Goal: Transaction & Acquisition: Download file/media

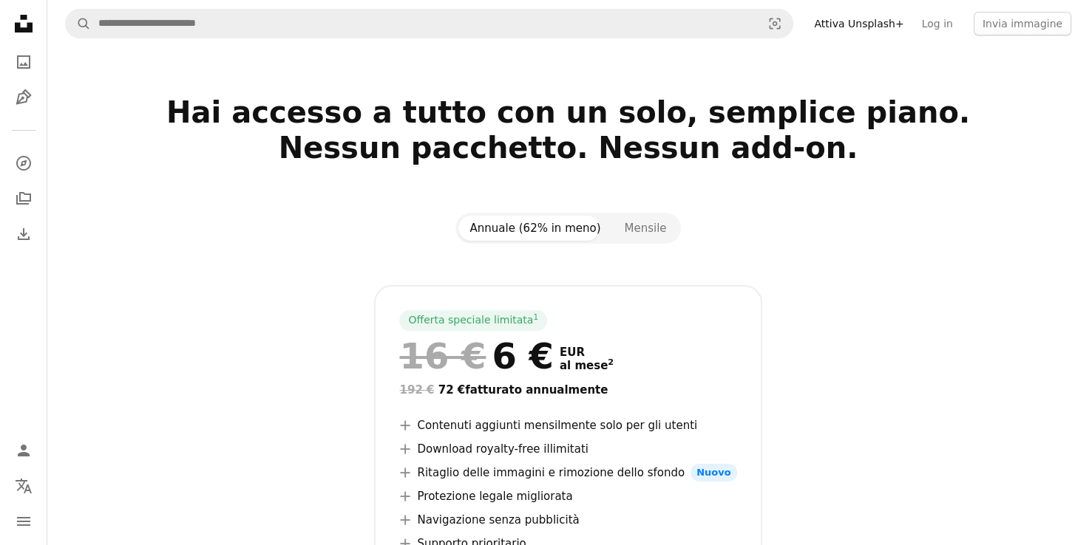
click at [877, 31] on link "Attiva Unsplash+" at bounding box center [858, 24] width 107 height 24
click at [972, 112] on h2 "Hai accesso a tutto con un solo, semplice piano. Nessun pacchetto. Nessun add-o…" at bounding box center [568, 148] width 952 height 106
click at [780, 416] on div "Offerta speciale limitata 1 16 € 6 € EUR al mese 2 192 € 72 € fatturato annualm…" at bounding box center [568, 474] width 952 height 378
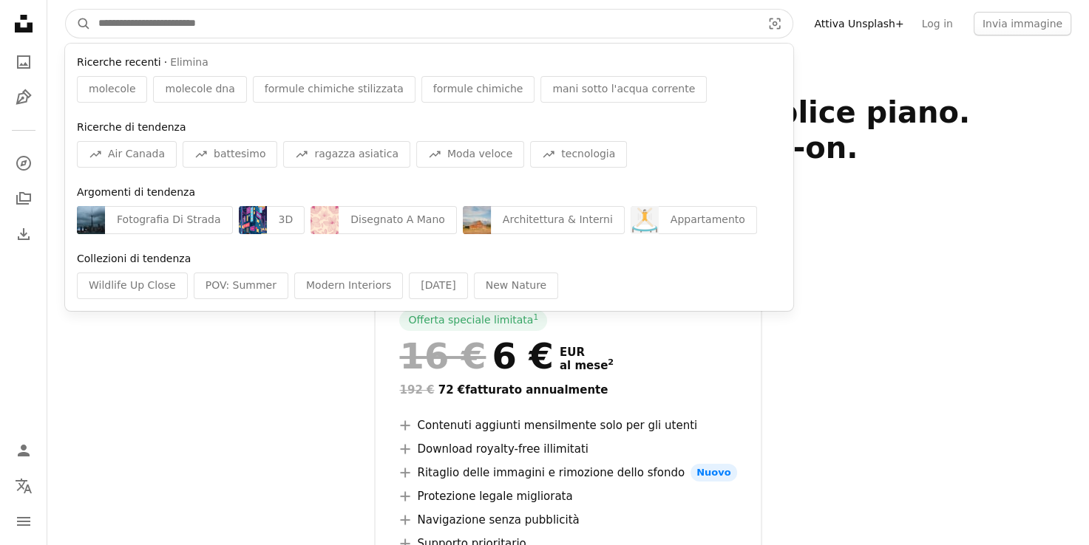
click at [209, 24] on input "Trova visual in tutto il sito" at bounding box center [424, 24] width 666 height 28
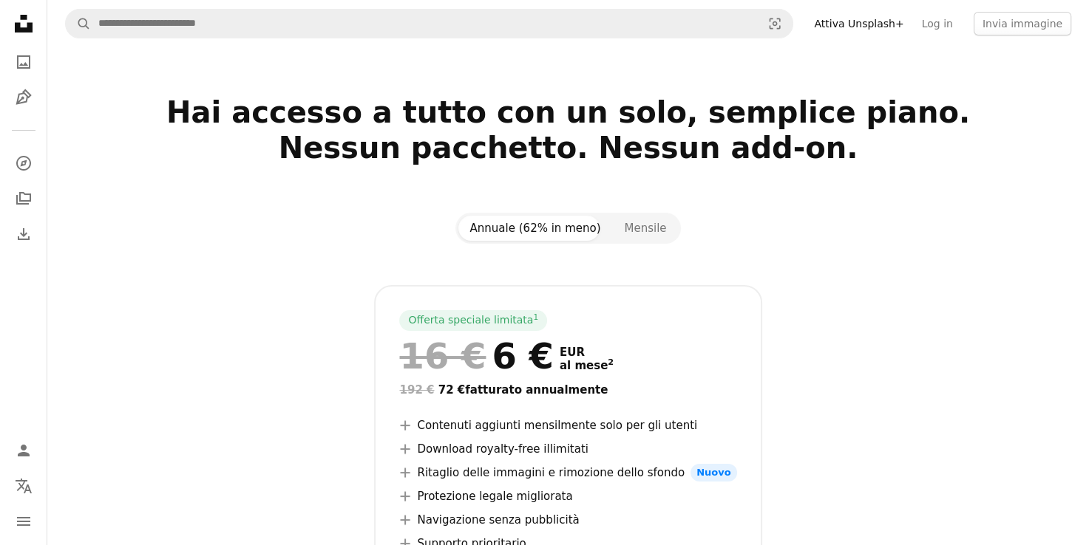
click at [93, 422] on div "Offerta speciale limitata 1 16 € 6 € EUR al mese 2 192 € 72 € fatturato annualm…" at bounding box center [568, 474] width 952 height 378
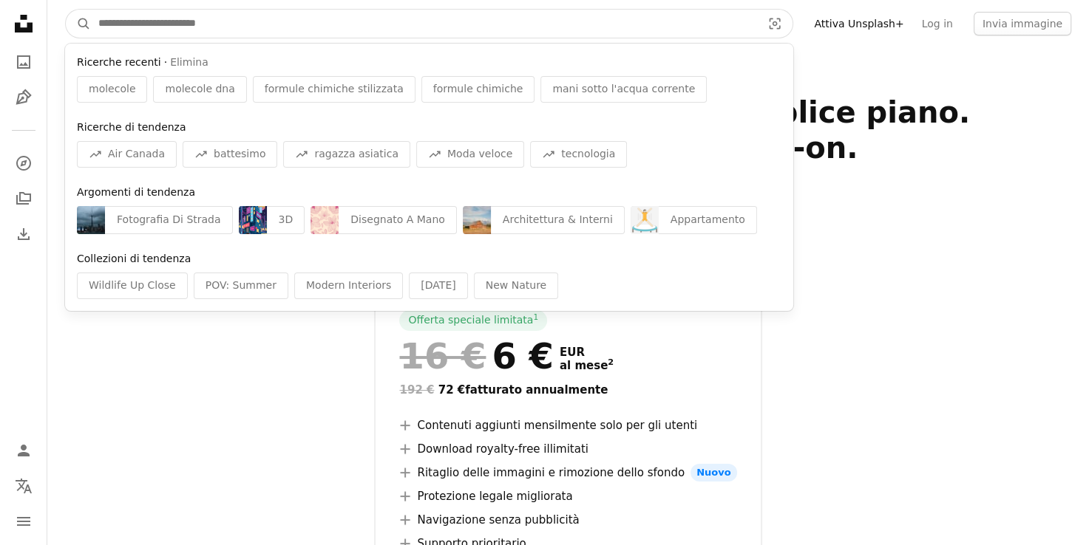
click at [347, 12] on input "Trova visual in tutto il sito" at bounding box center [424, 24] width 666 height 28
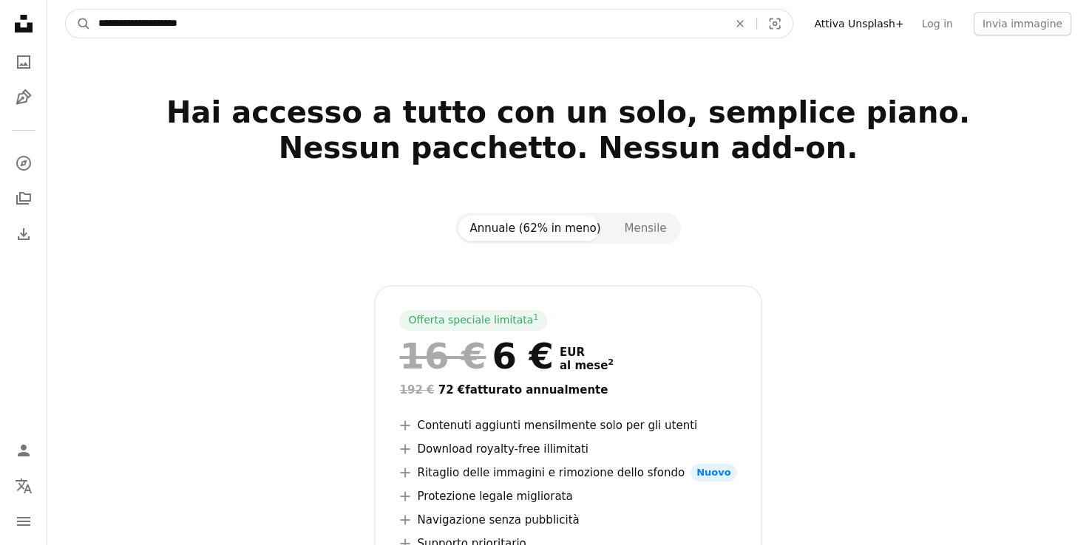
type input "**********"
click at [66, 10] on button "A magnifying glass" at bounding box center [78, 24] width 25 height 28
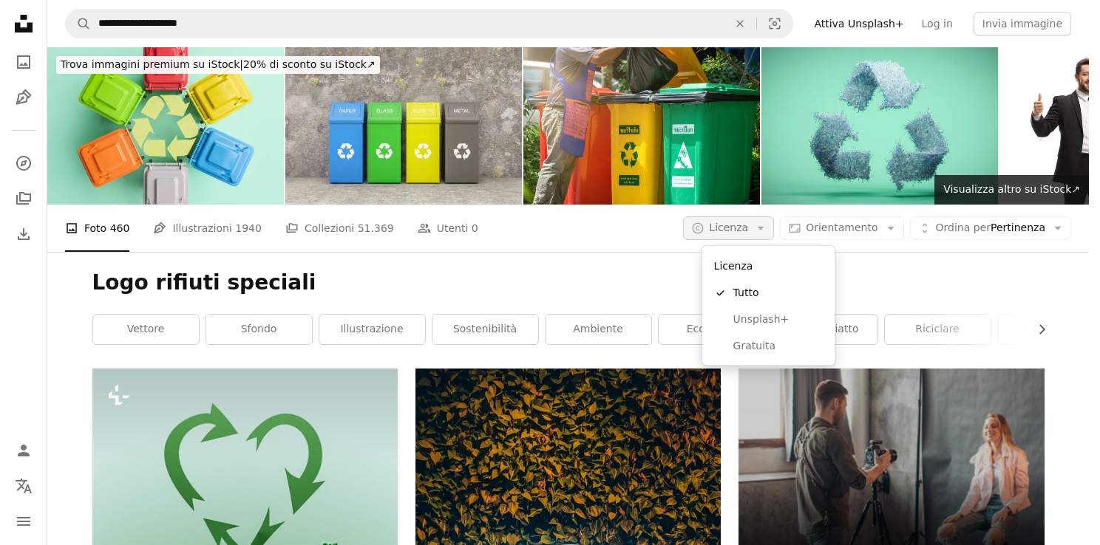
click at [767, 235] on icon "Arrow down" at bounding box center [760, 228] width 13 height 13
click at [764, 341] on span "Gratuita" at bounding box center [778, 346] width 90 height 15
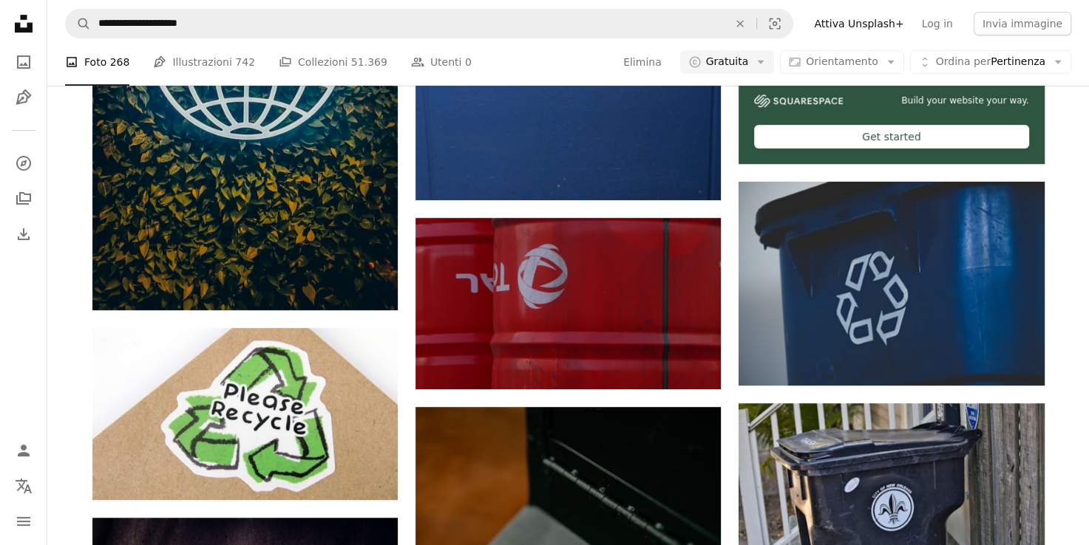
scroll to position [571, 0]
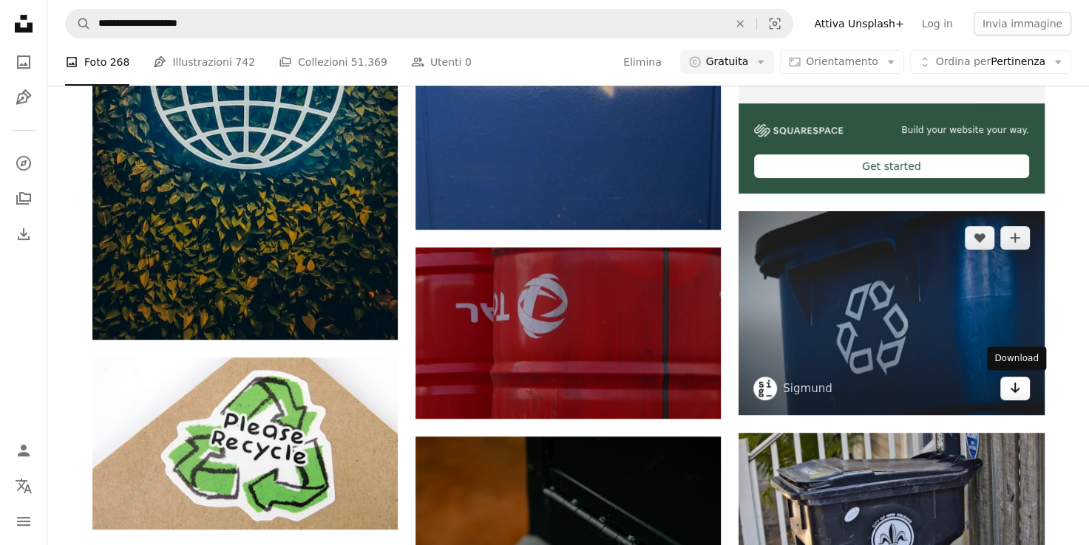
click at [1016, 389] on icon "Download" at bounding box center [1014, 388] width 10 height 10
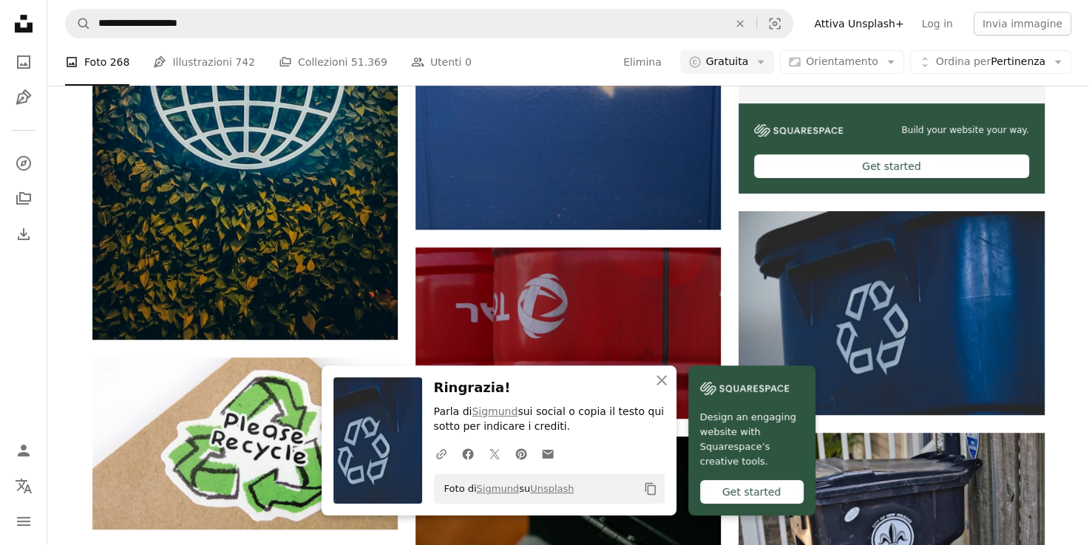
click at [641, 489] on button "Copy content" at bounding box center [650, 489] width 25 height 25
